Goal: Task Accomplishment & Management: Manage account settings

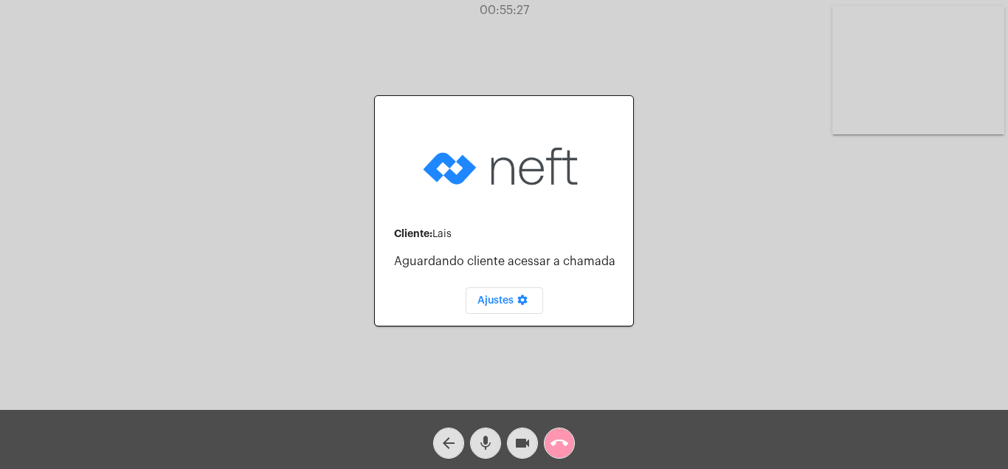
click at [582, 437] on div "arrow_back mic videocam call_end" at bounding box center [504, 439] width 1008 height 59
click at [560, 438] on mat-icon "call_end" at bounding box center [560, 443] width 18 height 18
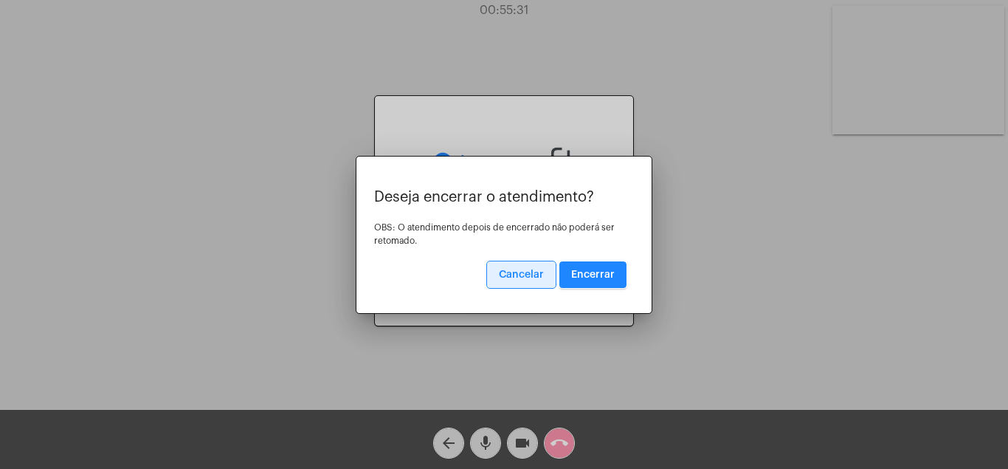
click at [591, 269] on span "Encerrar" at bounding box center [593, 274] width 44 height 10
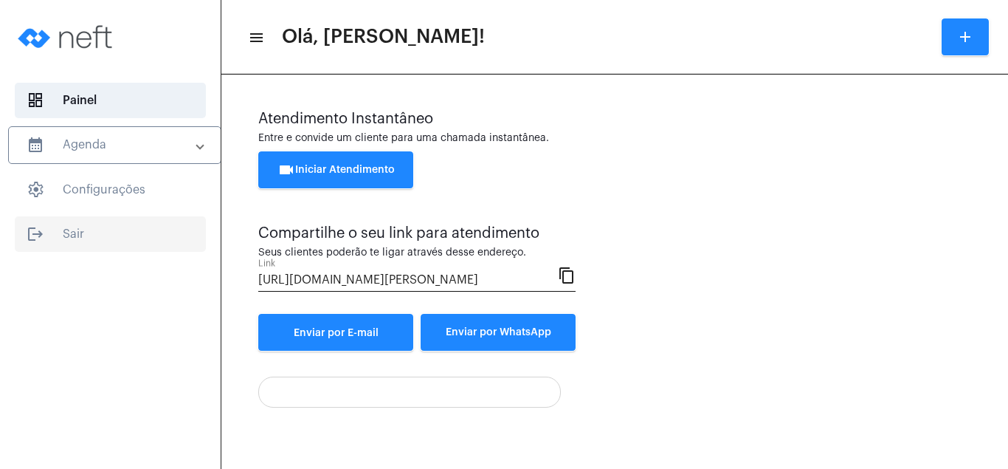
click at [75, 229] on span "logout Sair" at bounding box center [110, 233] width 191 height 35
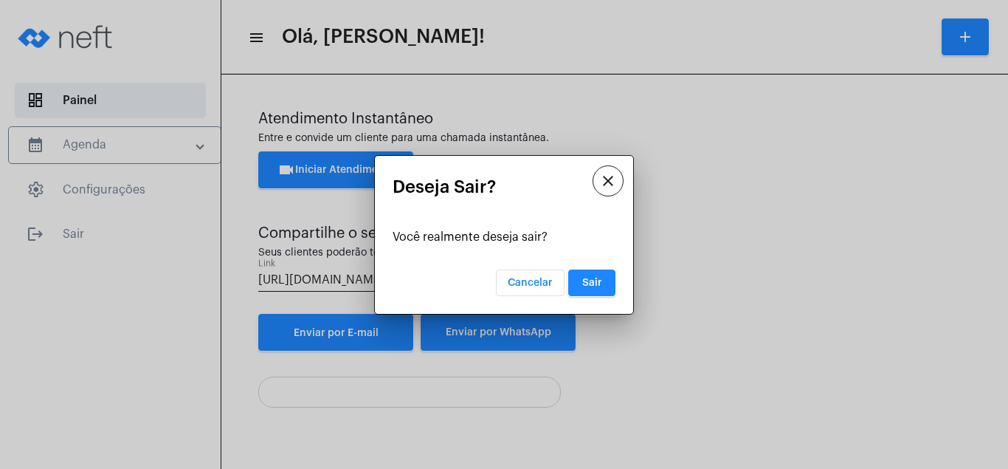
click at [596, 281] on span "Sair" at bounding box center [592, 282] width 20 height 10
